Goal: Task Accomplishment & Management: Manage account settings

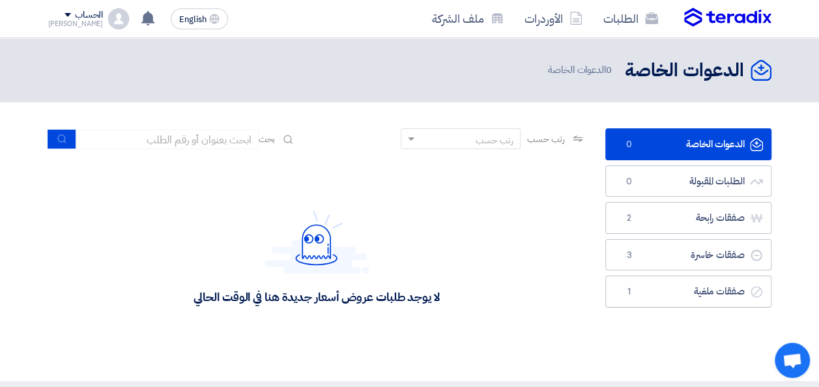
click at [691, 15] on img at bounding box center [727, 18] width 87 height 20
click at [712, 23] on img at bounding box center [727, 18] width 87 height 20
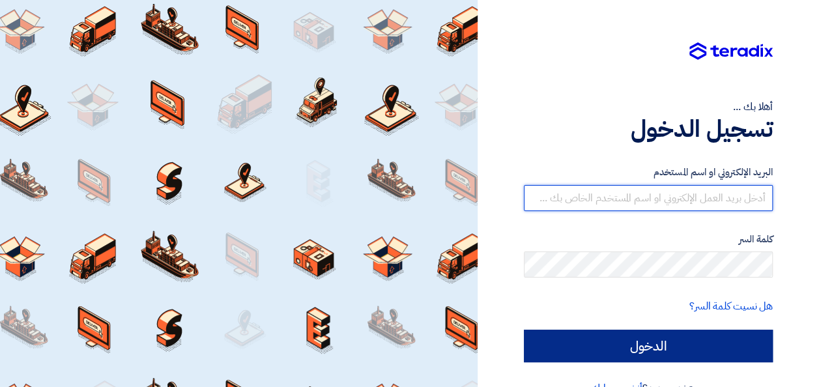
type input "[PERSON_NAME][EMAIL_ADDRESS][DOMAIN_NAME]"
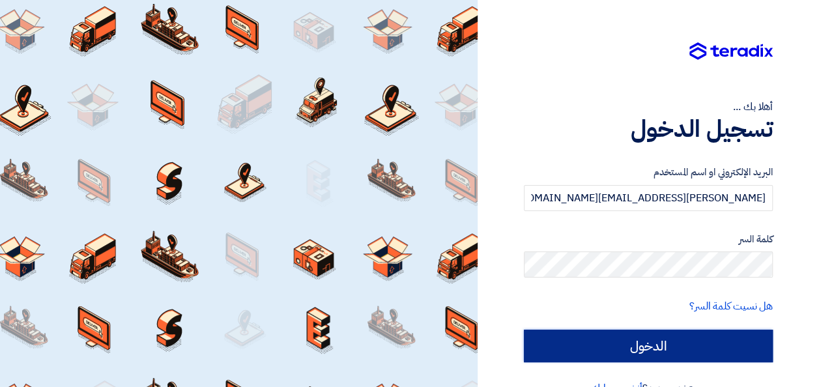
click at [665, 345] on input "الدخول" at bounding box center [648, 346] width 249 height 33
